Goal: Task Accomplishment & Management: Use online tool/utility

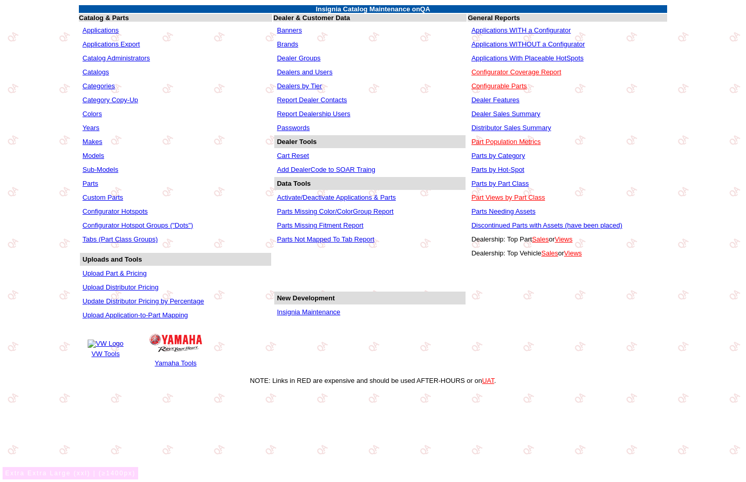
click at [157, 114] on td "Colors" at bounding box center [175, 113] width 191 height 13
click at [95, 130] on link "Years" at bounding box center [91, 128] width 17 height 8
click at [95, 138] on link "Makes" at bounding box center [93, 142] width 20 height 8
click at [88, 127] on link "Years" at bounding box center [91, 128] width 17 height 8
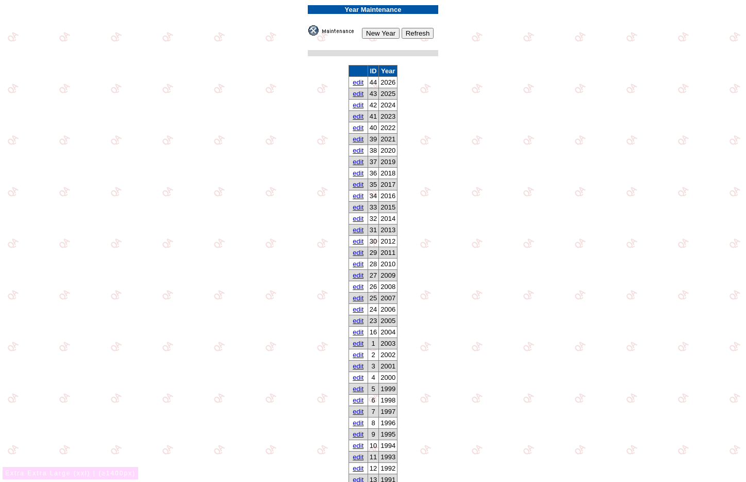
click at [404, 117] on td "ID Year edit 44 2026 edit 43 2025 edit 42 2024 edit 41 2023 edit 40 2022 edit 3…" at bounding box center [373, 297] width 130 height 467
click at [355, 83] on link "edit" at bounding box center [358, 82] width 11 height 8
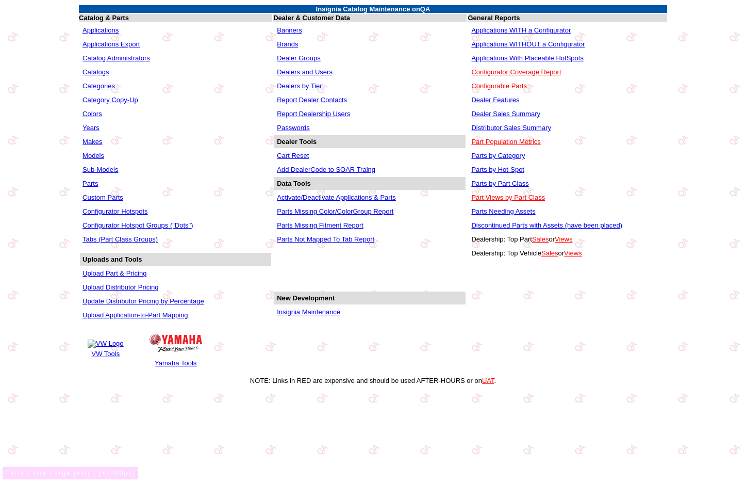
click at [94, 143] on link "Makes" at bounding box center [93, 142] width 20 height 8
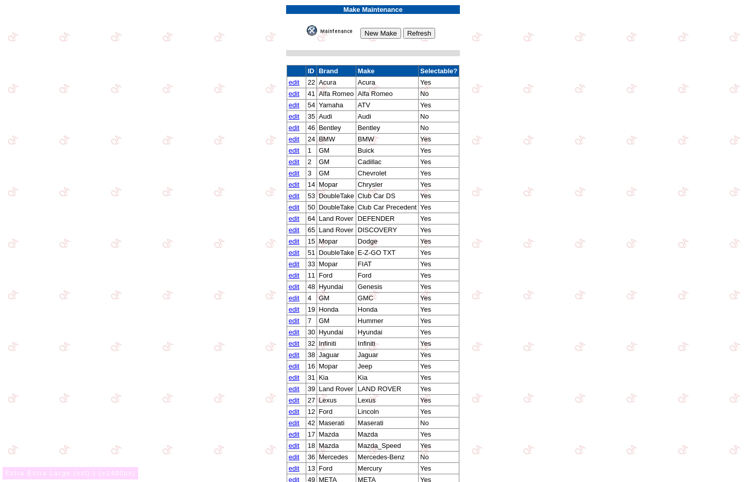
click at [334, 29] on img at bounding box center [333, 30] width 52 height 10
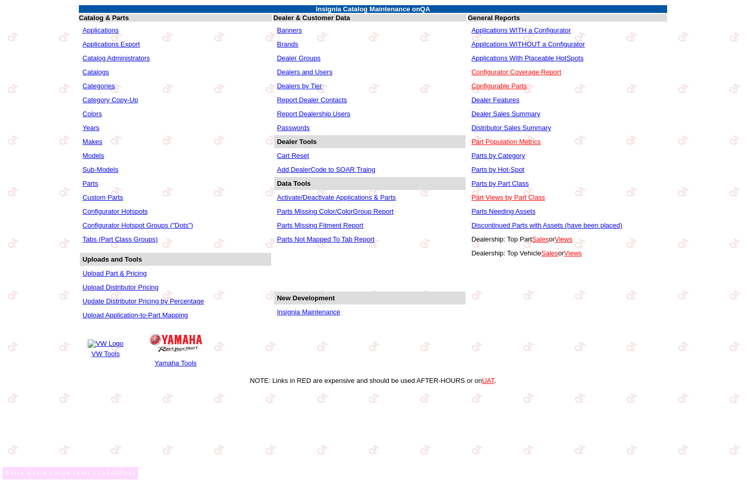
click at [93, 151] on td "Models" at bounding box center [175, 155] width 191 height 13
click at [52, 111] on form "Insignia Catalog Maintenance on QA Catalog & Parts Dealer & Customer Data Gener…" at bounding box center [373, 194] width 738 height 380
